Goal: Find specific fact: Find specific fact

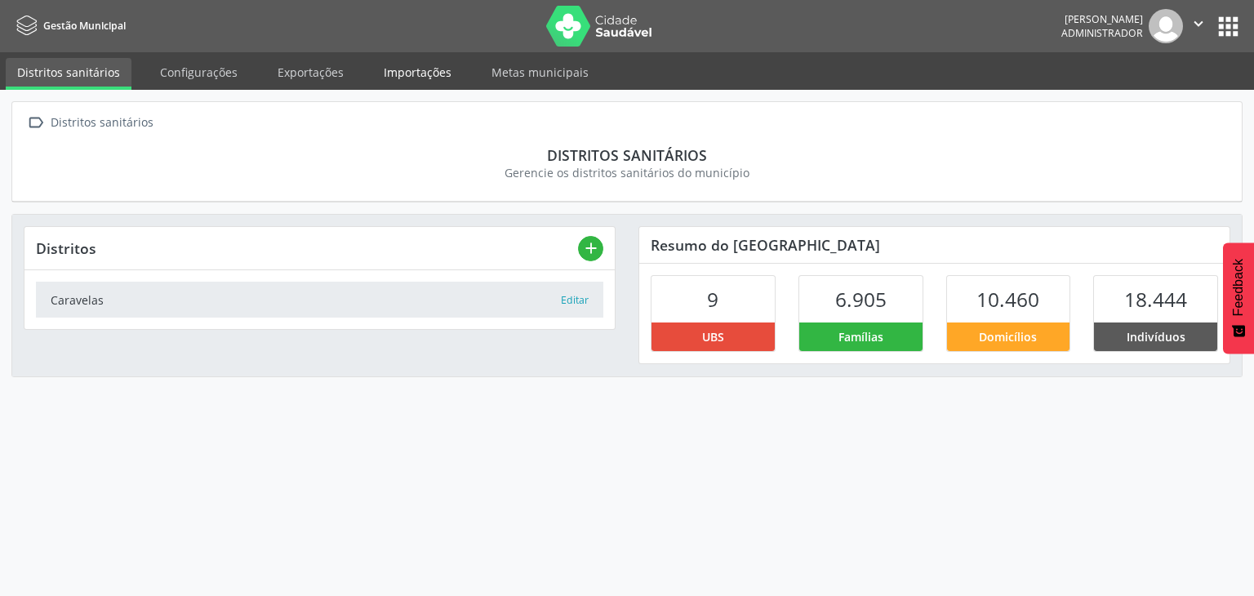
click at [402, 79] on link "Importações" at bounding box center [417, 72] width 91 height 29
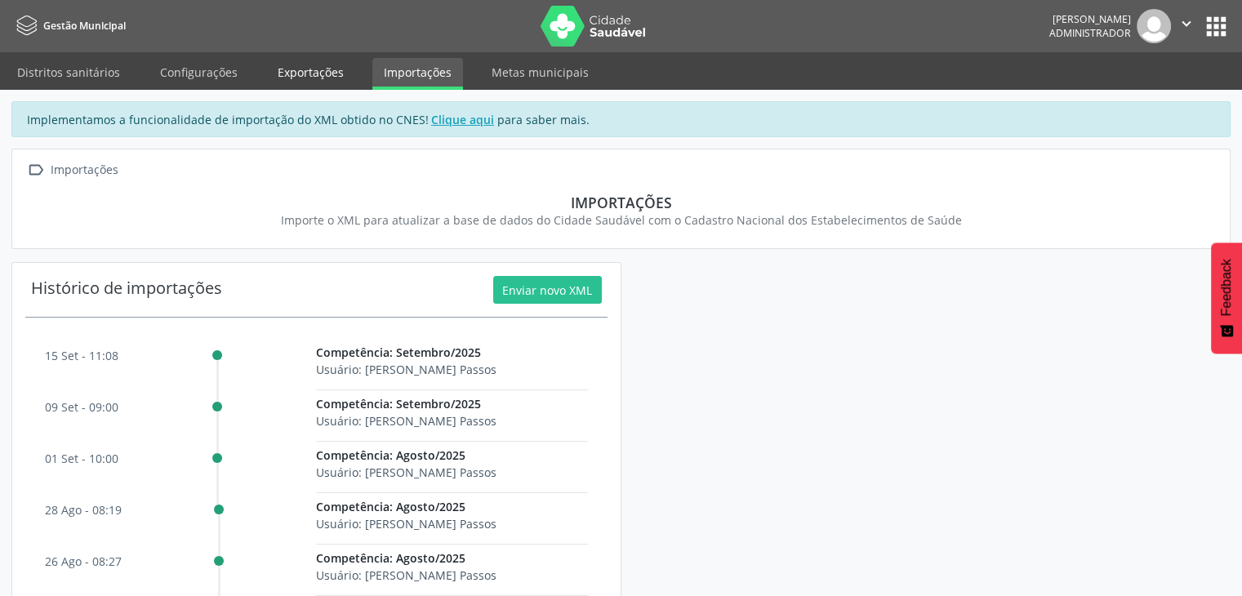
click at [287, 63] on link "Exportações" at bounding box center [310, 72] width 89 height 29
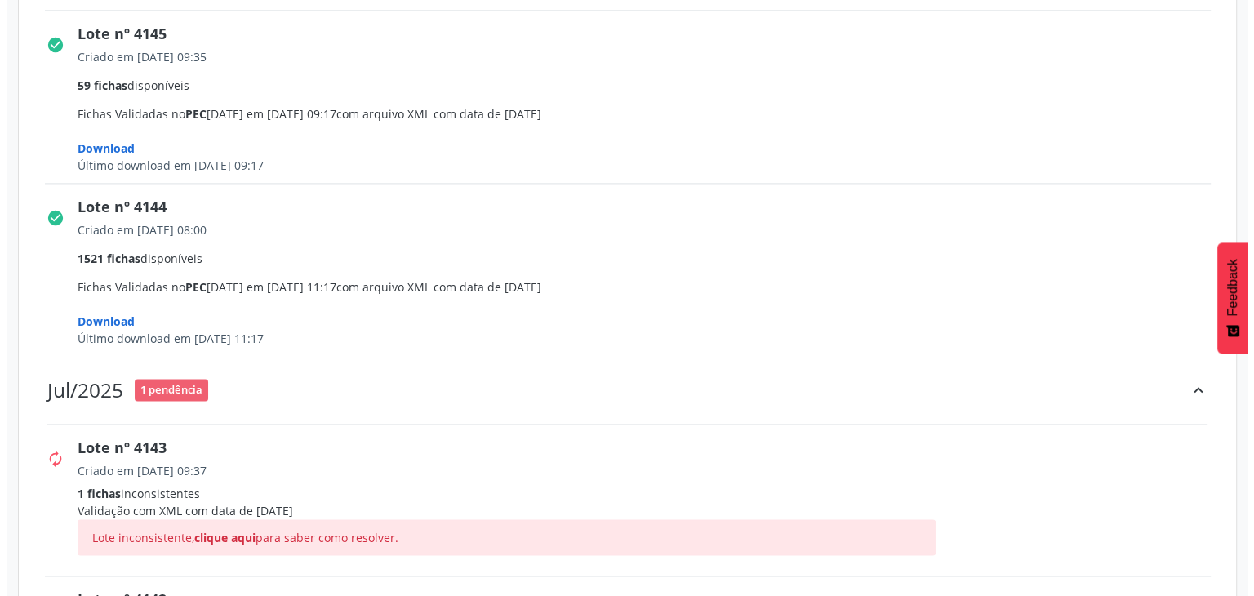
scroll to position [2540, 0]
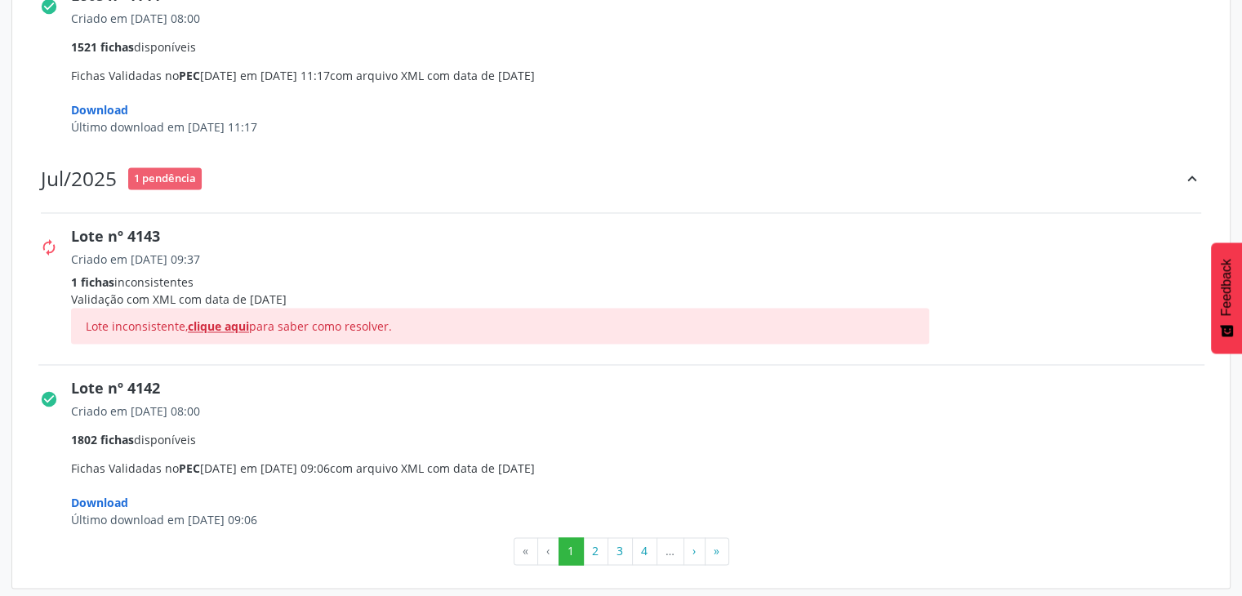
click at [224, 324] on span "clique aqui" at bounding box center [218, 326] width 61 height 16
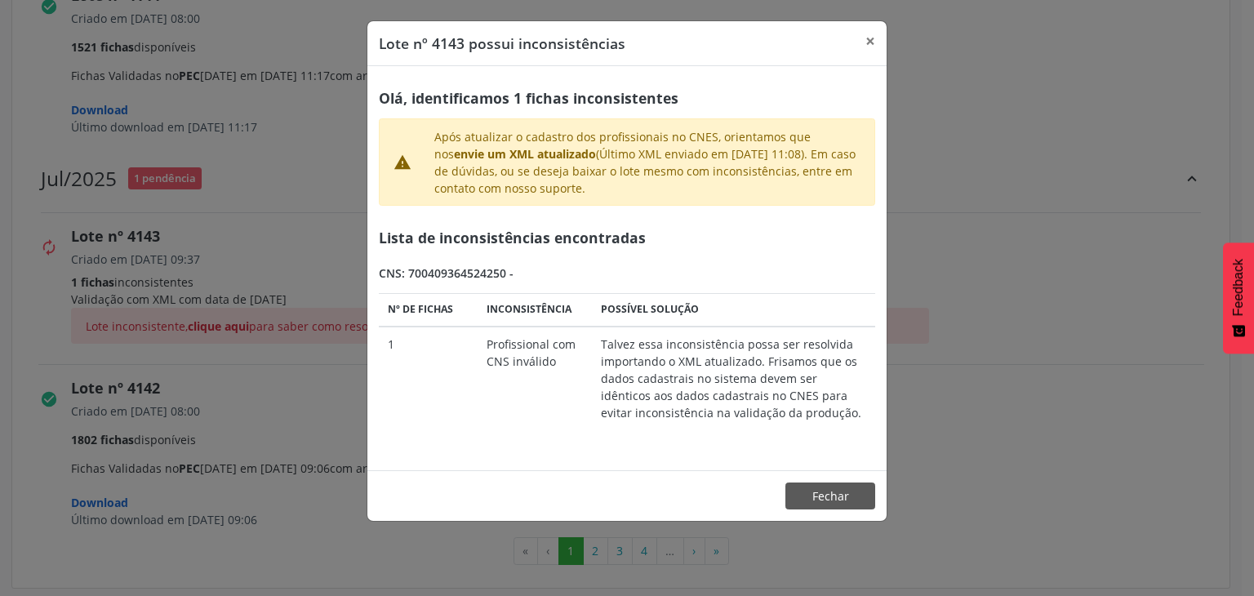
drag, startPoint x: 502, startPoint y: 269, endPoint x: 408, endPoint y: 279, distance: 94.4
click at [408, 279] on div "CNS: 700409364524250 -" at bounding box center [627, 272] width 496 height 17
copy div "700409364524250"
